Goal: Transaction & Acquisition: Purchase product/service

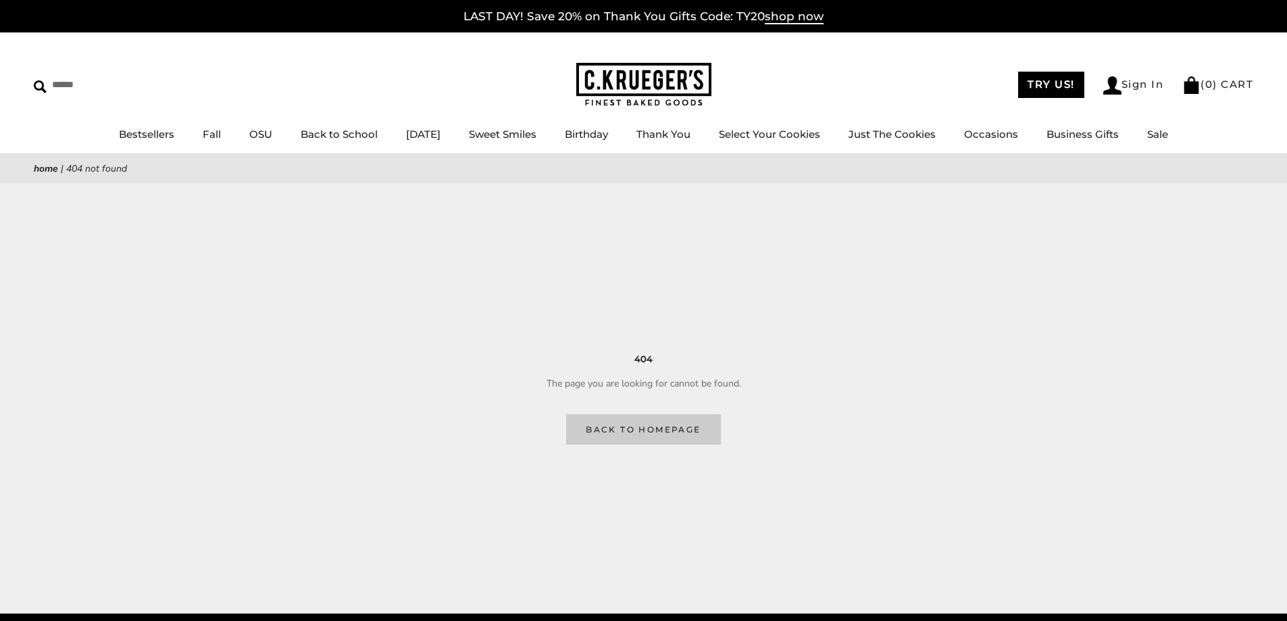
click at [672, 428] on link "Back to homepage" at bounding box center [643, 429] width 154 height 30
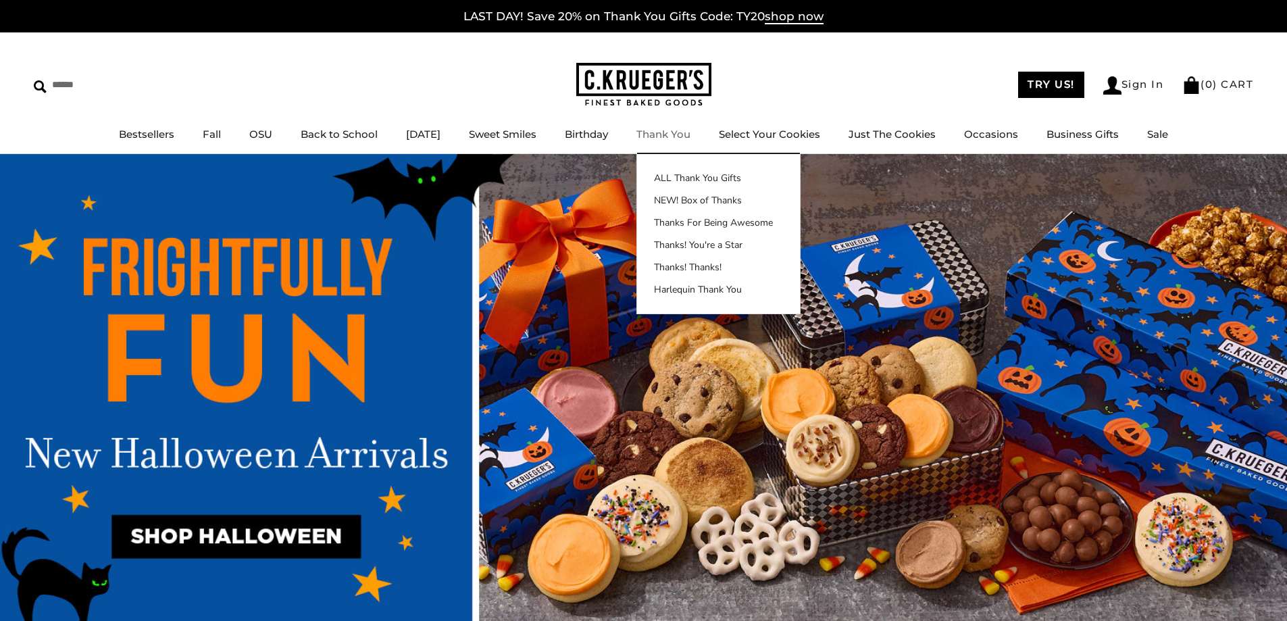
click at [679, 138] on link "Thank You" at bounding box center [663, 134] width 54 height 13
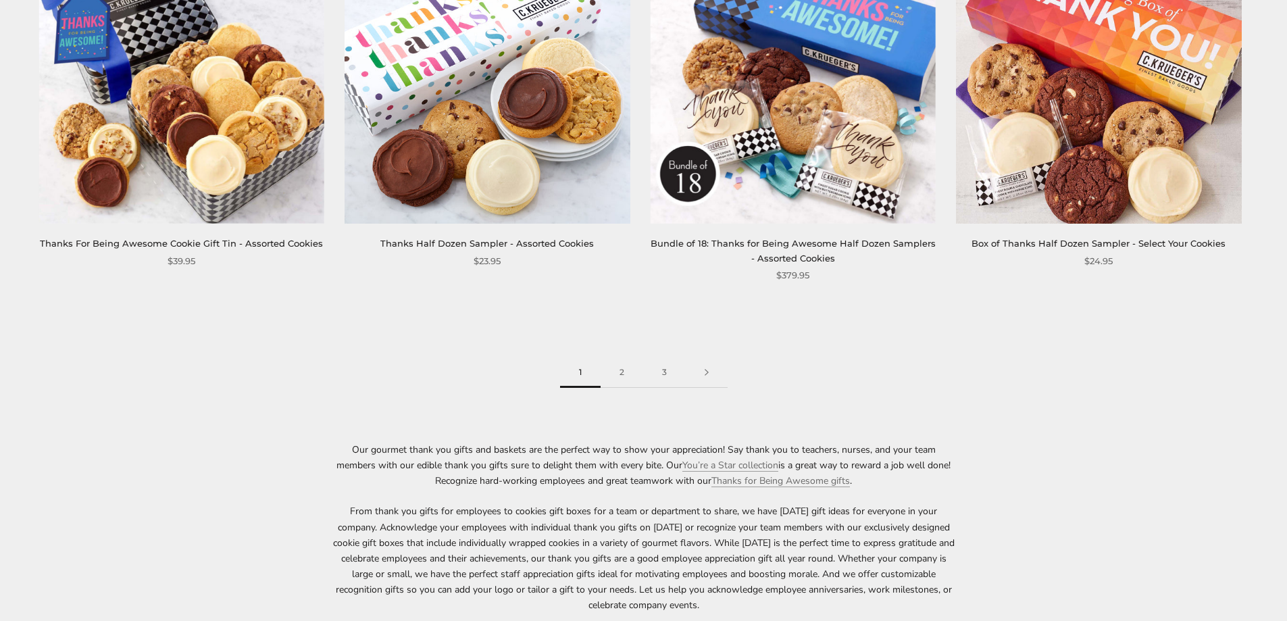
scroll to position [2229, 0]
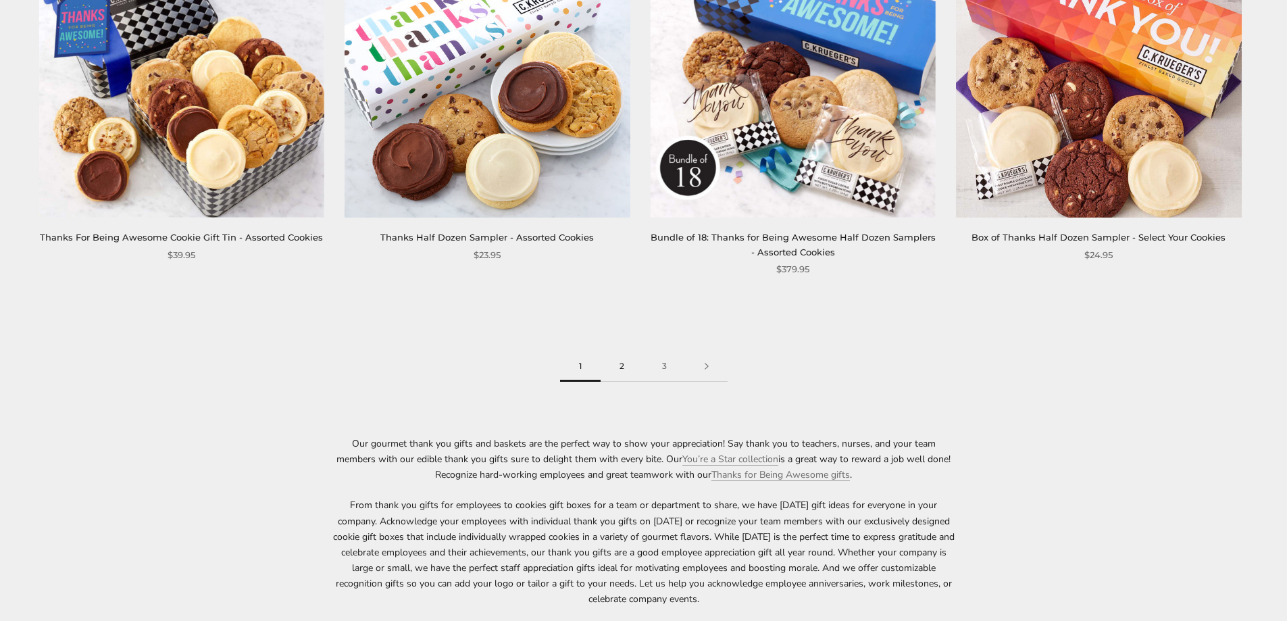
click at [618, 371] on link "2" at bounding box center [621, 366] width 43 height 30
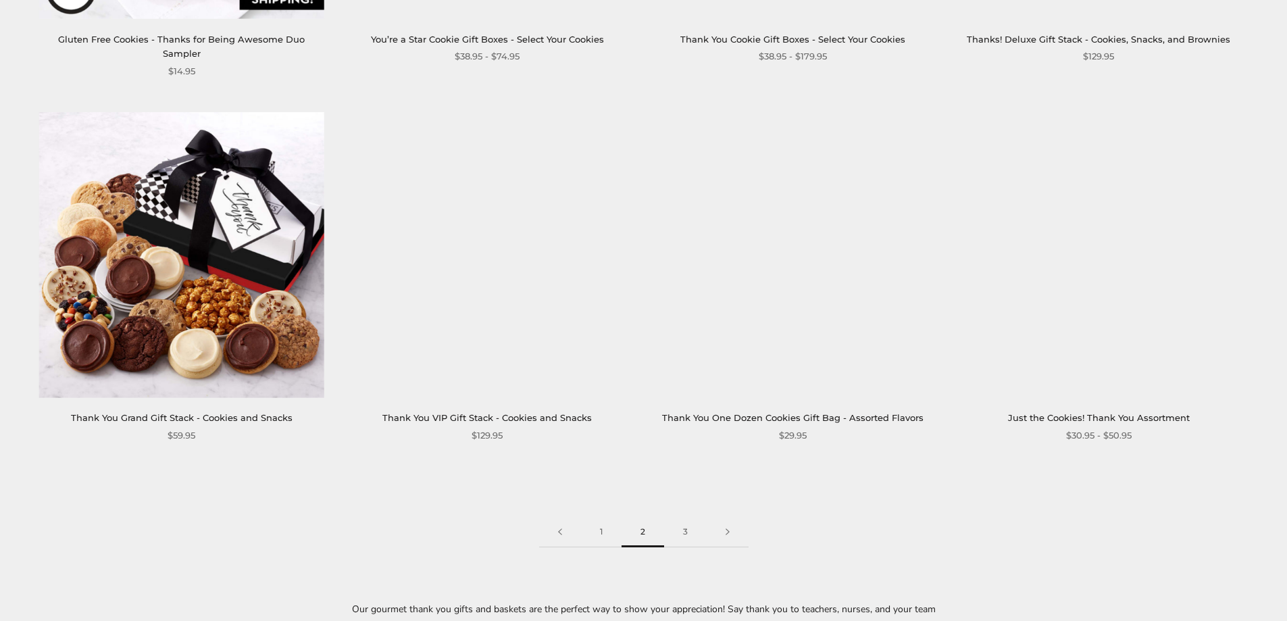
scroll to position [2094, 0]
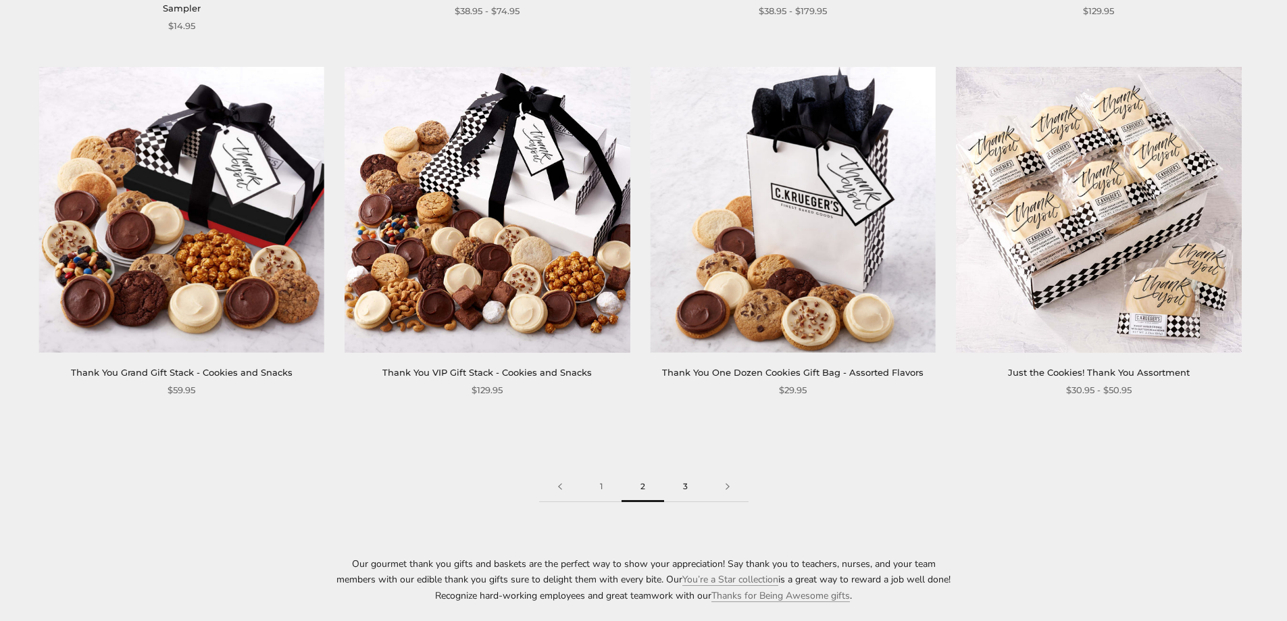
click at [688, 475] on link "3" at bounding box center [685, 486] width 43 height 30
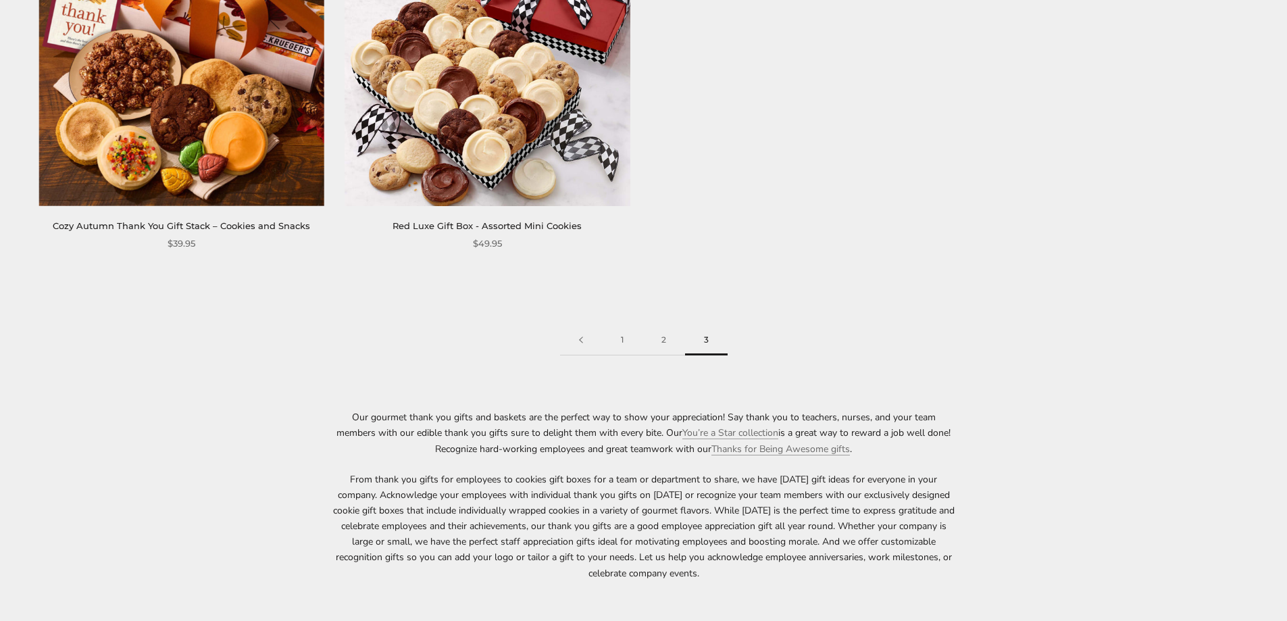
scroll to position [743, 0]
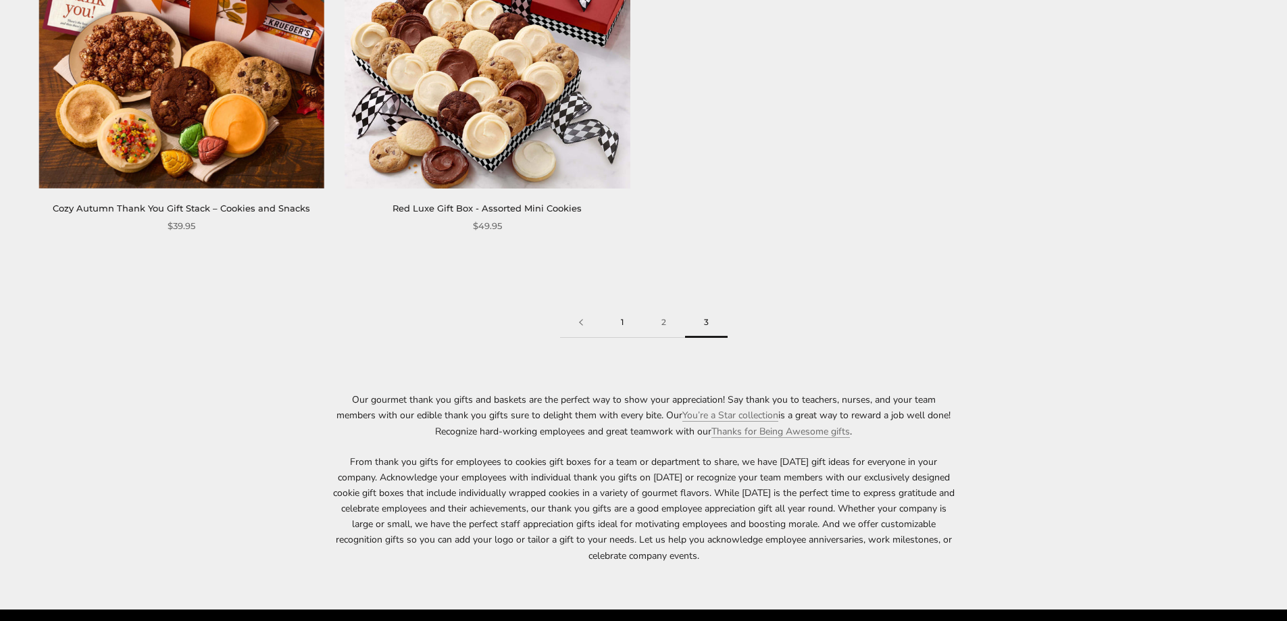
click at [618, 318] on link "1" at bounding box center [622, 322] width 41 height 30
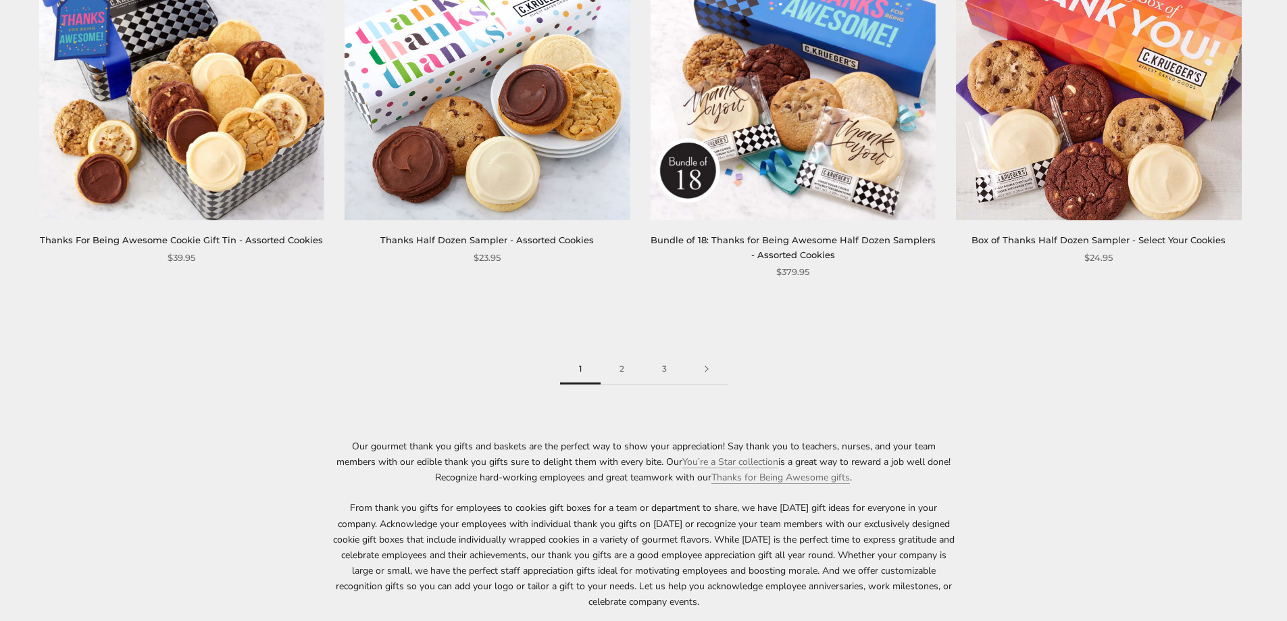
scroll to position [2229, 0]
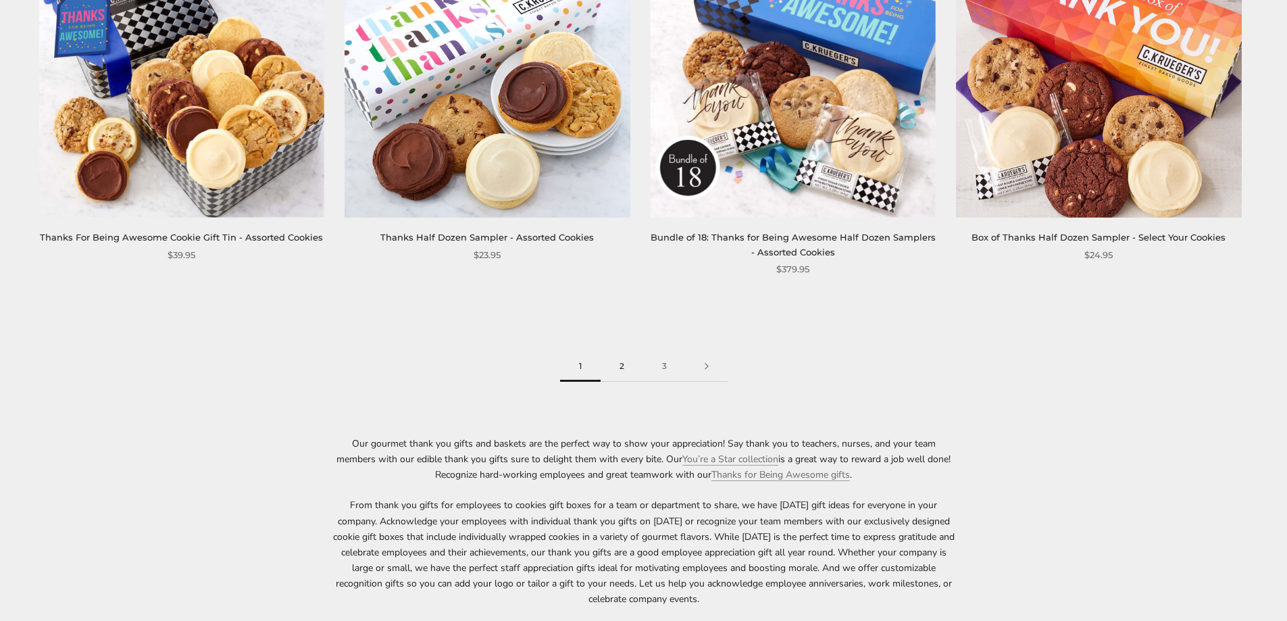
click at [620, 367] on link "2" at bounding box center [621, 366] width 43 height 30
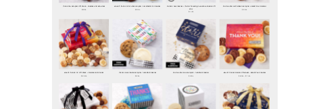
scroll to position [270, 0]
